Goal: Information Seeking & Learning: Learn about a topic

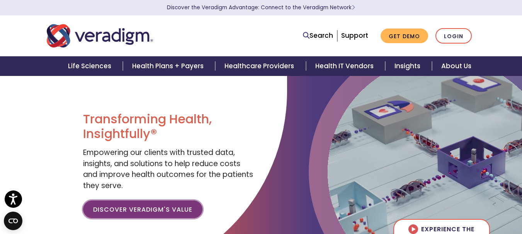
click at [138, 205] on link "Discover Veradigm's Value" at bounding box center [142, 210] width 119 height 18
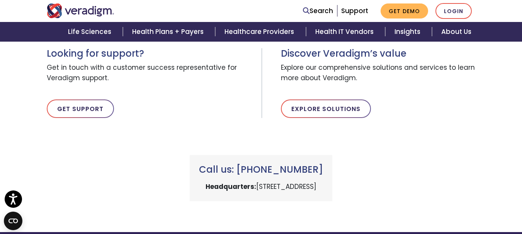
scroll to position [116, 0]
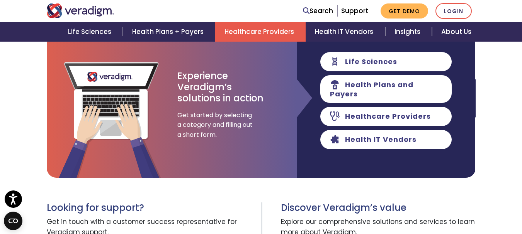
click at [267, 34] on link "Healthcare Providers" at bounding box center [260, 32] width 90 height 20
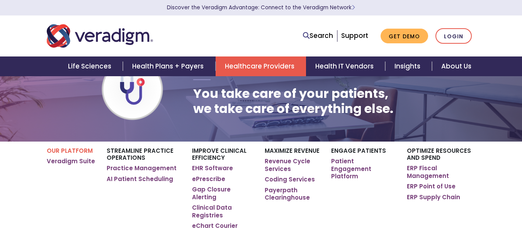
scroll to position [77, 0]
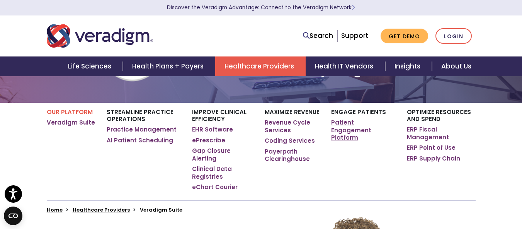
click at [344, 125] on link "Patient Engagement Platform" at bounding box center [363, 130] width 64 height 23
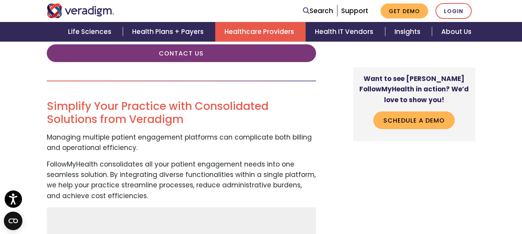
scroll to position [309, 0]
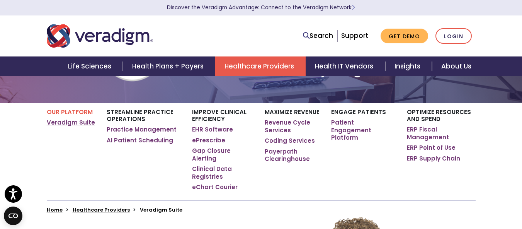
click at [79, 124] on link "Veradigm Suite" at bounding box center [71, 123] width 48 height 8
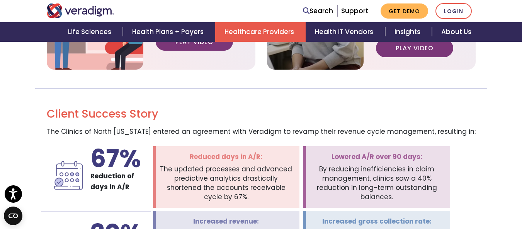
scroll to position [1120, 0]
